Goal: Task Accomplishment & Management: Complete application form

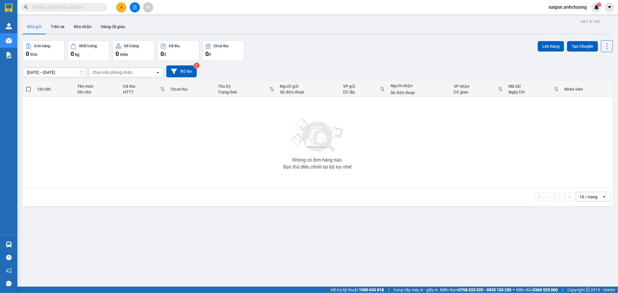
click at [120, 7] on icon "plus" at bounding box center [121, 7] width 4 height 4
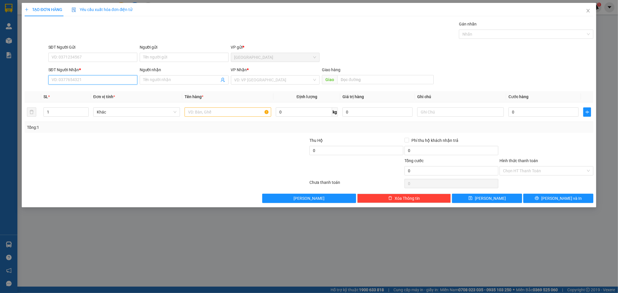
click at [90, 79] on input "SĐT Người Nhận *" at bounding box center [92, 79] width 89 height 9
click at [219, 117] on input "text" at bounding box center [227, 111] width 87 height 9
click at [77, 83] on input "SĐT Người Nhận *" at bounding box center [92, 79] width 89 height 9
click at [210, 109] on input "text" at bounding box center [227, 111] width 87 height 9
type input "2 bao"
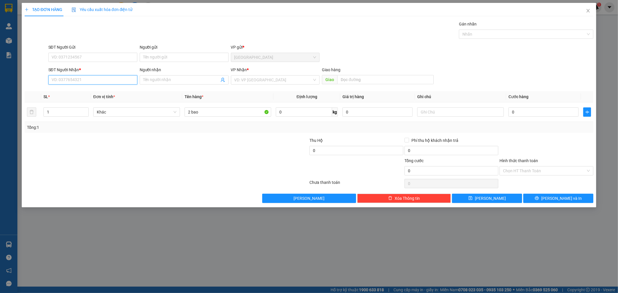
click at [100, 78] on input "SĐT Người Nhận *" at bounding box center [92, 79] width 89 height 9
drag, startPoint x: 71, startPoint y: 109, endPoint x: 51, endPoint y: 109, distance: 20.3
click at [54, 109] on input "1" at bounding box center [66, 112] width 45 height 9
drag, startPoint x: 64, startPoint y: 114, endPoint x: 38, endPoint y: 111, distance: 26.5
click at [38, 111] on tr "12 Khác 2 bao 0 kg 0 0" at bounding box center [309, 112] width 569 height 19
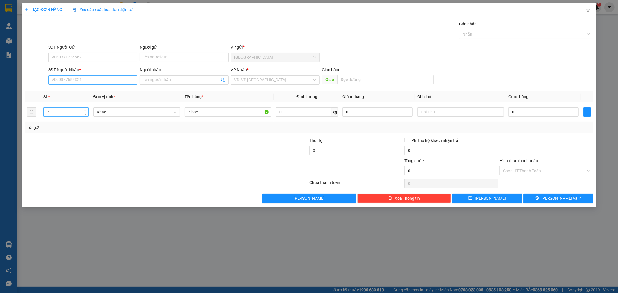
type input "2"
click at [72, 80] on input "SĐT Người Nhận *" at bounding box center [92, 79] width 89 height 9
type input "0933734757"
click at [83, 90] on div "0933734757 - chi Kieu" at bounding box center [93, 91] width 82 height 6
type input "chi Kieu"
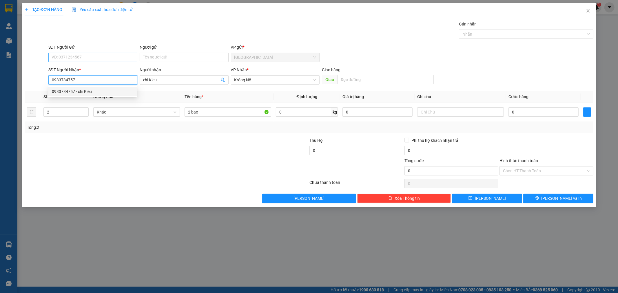
type input "0933734757"
click at [88, 53] on input "SĐT Người Gửi" at bounding box center [92, 57] width 89 height 9
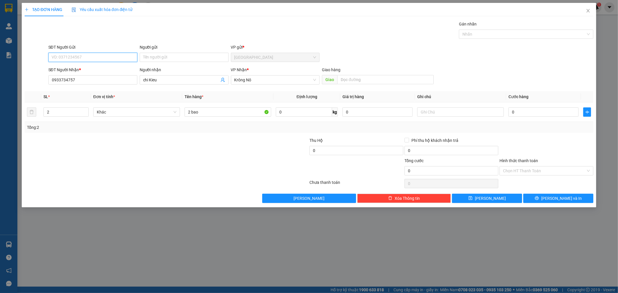
click at [103, 56] on input "SĐT Người Gửi" at bounding box center [92, 57] width 89 height 9
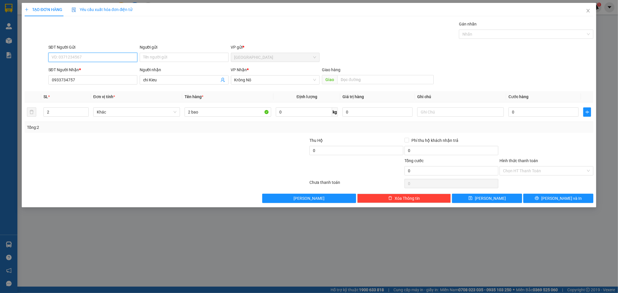
click at [103, 56] on input "SĐT Người Gửi" at bounding box center [92, 57] width 89 height 9
drag, startPoint x: 103, startPoint y: 56, endPoint x: 262, endPoint y: 63, distance: 159.7
click at [157, 56] on div "SĐT Người Gửi VD: 0371234567 Người gửi Tên người gửi VP gửi * [GEOGRAPHIC_DATA]" at bounding box center [320, 54] width 547 height 20
type input "0903326265"
click at [526, 114] on input "0" at bounding box center [543, 111] width 70 height 9
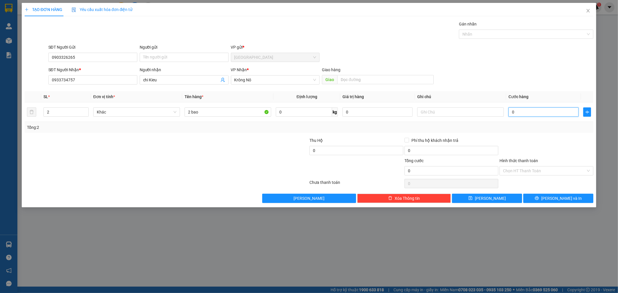
type input "1"
type input "13"
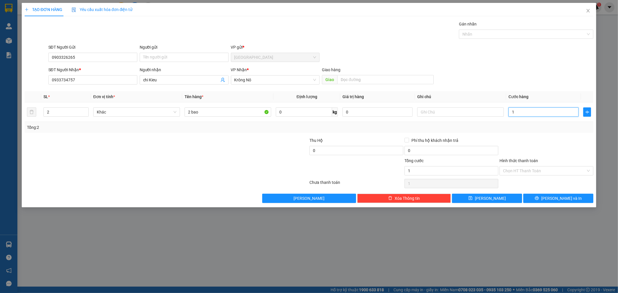
type input "13"
type input "130"
click at [538, 50] on div "SĐT Người Gửi 0903326265 Người gửi Tên người gửi VP gửi * [GEOGRAPHIC_DATA]" at bounding box center [320, 54] width 547 height 20
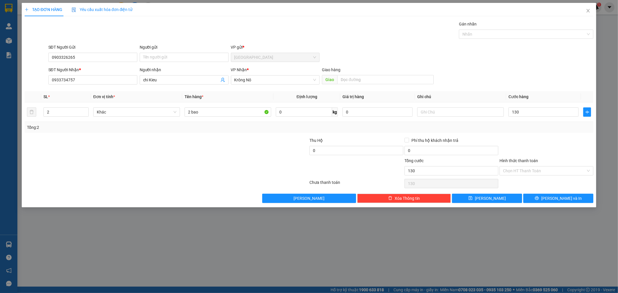
type input "130.000"
click at [553, 196] on span "[PERSON_NAME] và In" at bounding box center [561, 198] width 41 height 6
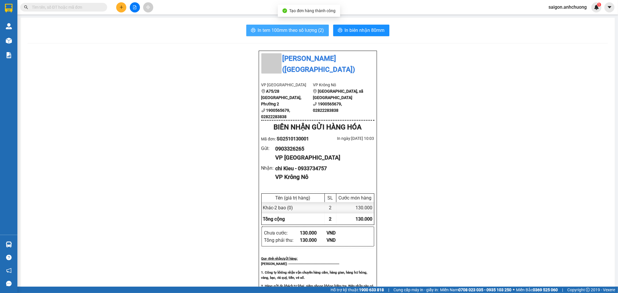
click at [299, 36] on button "In tem 100mm theo số lượng (2)" at bounding box center [287, 31] width 83 height 12
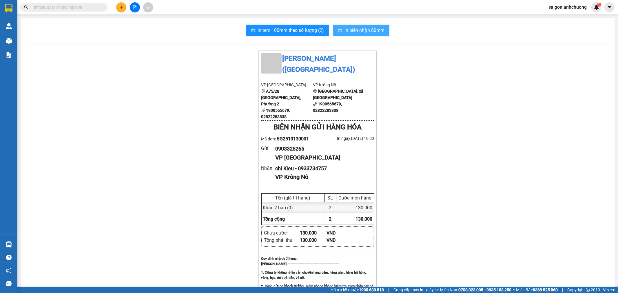
click at [356, 29] on span "In biên nhận 80mm" at bounding box center [365, 30] width 40 height 7
